Goal: Check status: Check status

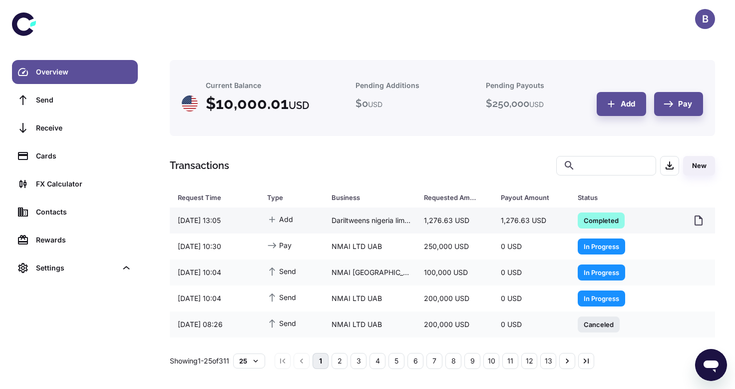
click at [600, 218] on span "Completed" at bounding box center [601, 220] width 47 height 10
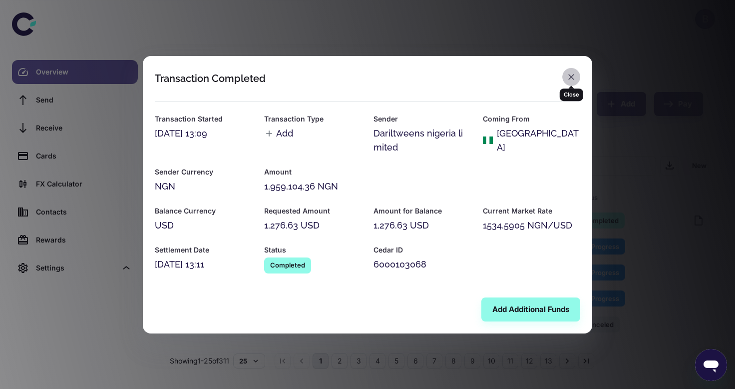
click at [571, 74] on icon "button" at bounding box center [572, 77] width 10 height 10
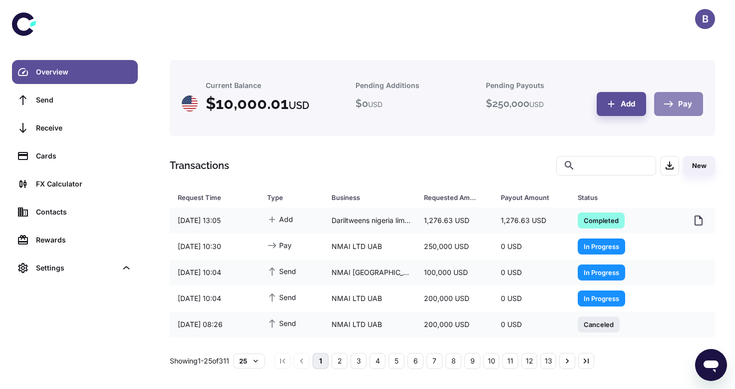
click at [669, 105] on icon "button" at bounding box center [669, 103] width 11 height 11
click at [613, 49] on div "Current Balance $ 10,000.01 USD Pending Additions $ 0 USD Pending Payouts $ 250…" at bounding box center [443, 194] width 586 height 389
click at [592, 220] on span "Completed" at bounding box center [601, 220] width 47 height 10
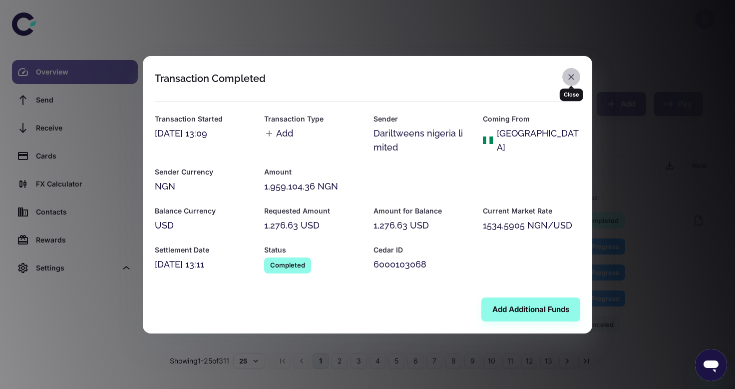
click at [569, 79] on icon "button" at bounding box center [572, 77] width 10 height 10
